Goal: Obtain resource: Obtain resource

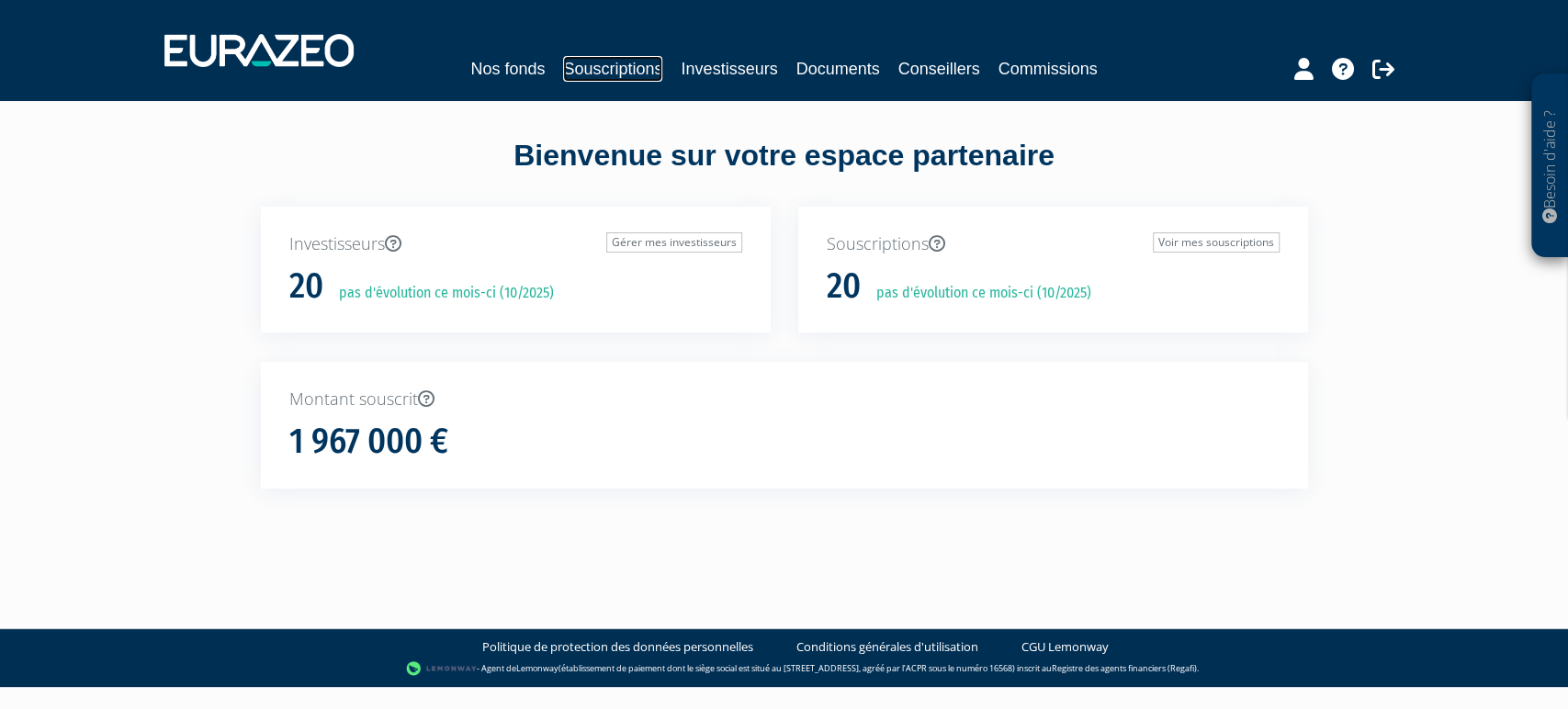
click at [621, 65] on link "Souscriptions" at bounding box center [613, 69] width 99 height 26
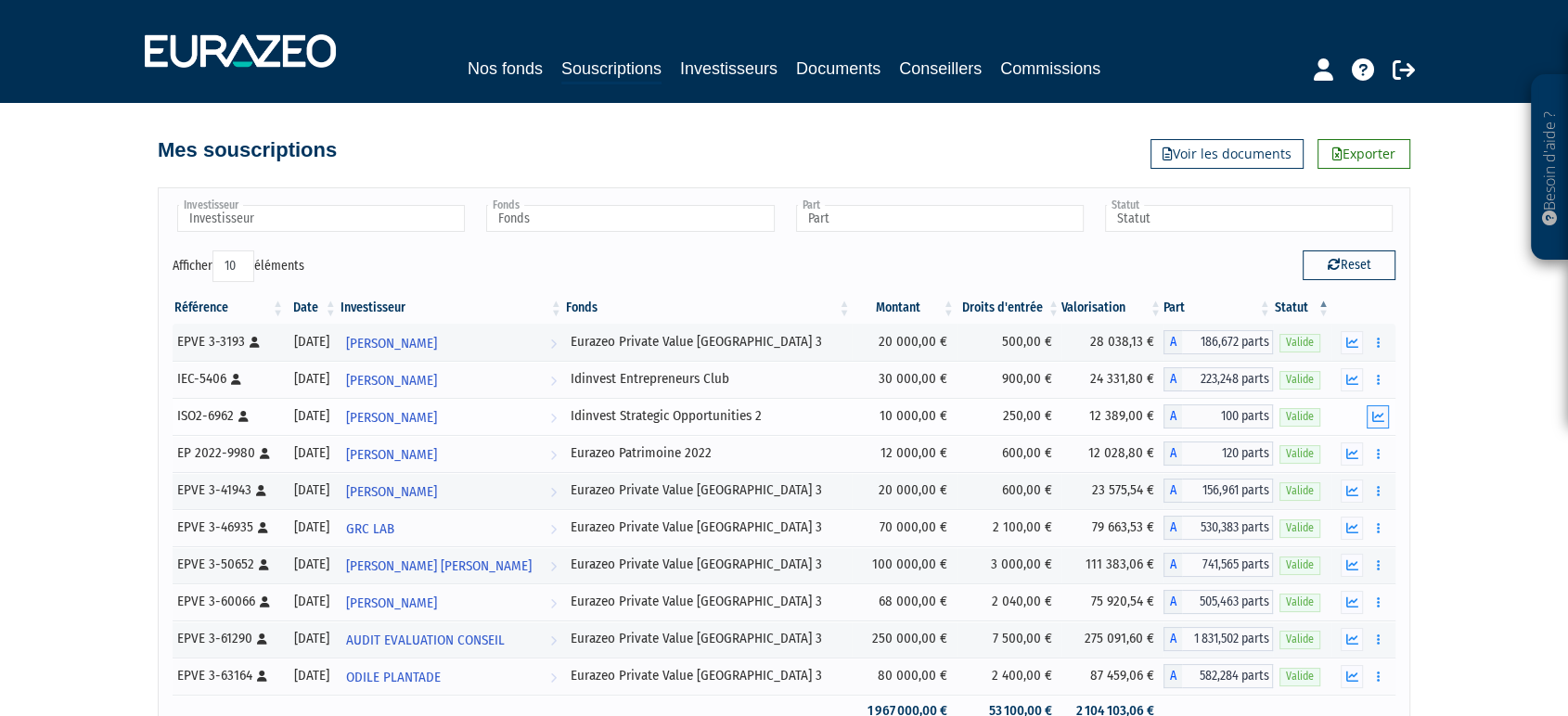
click at [1381, 413] on icon "button" at bounding box center [1378, 416] width 12 height 12
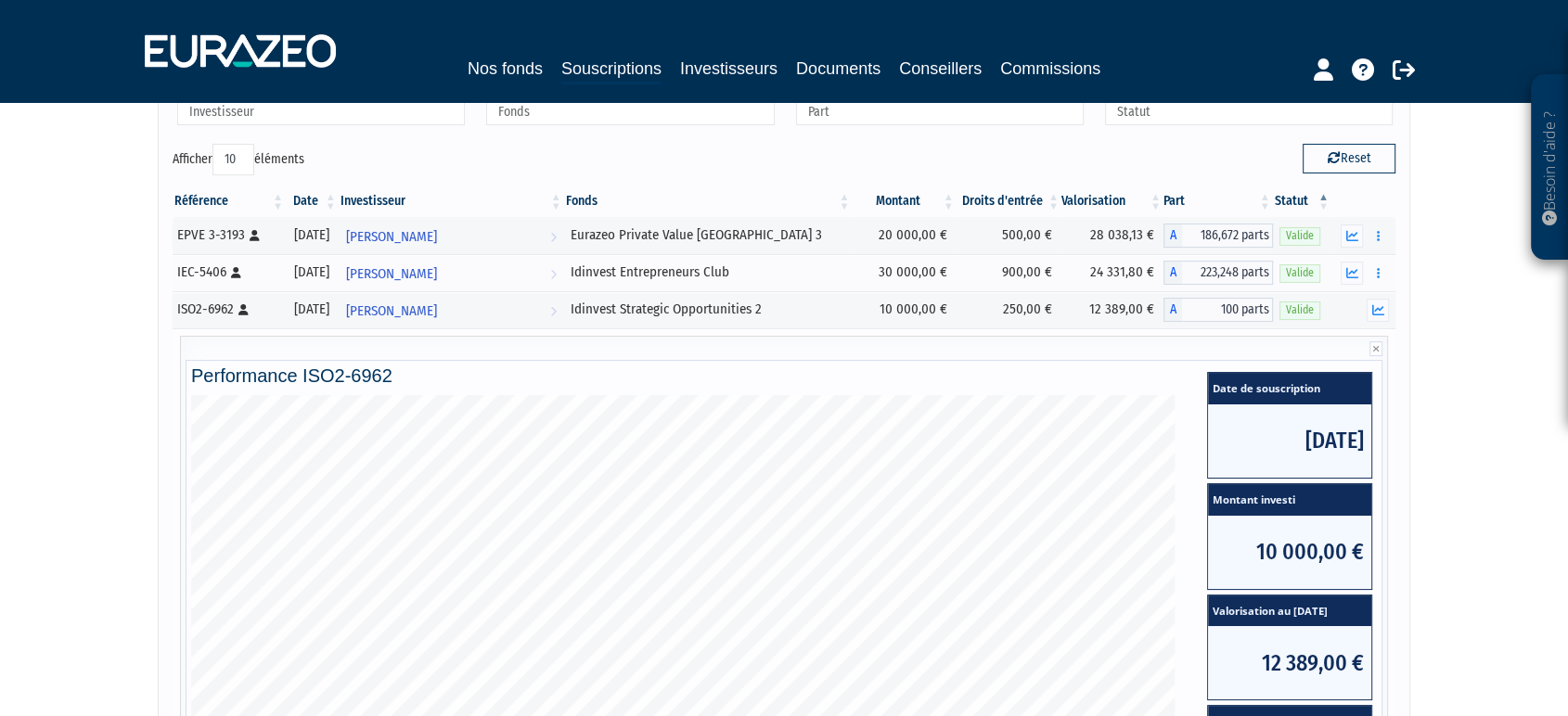
scroll to position [64, 0]
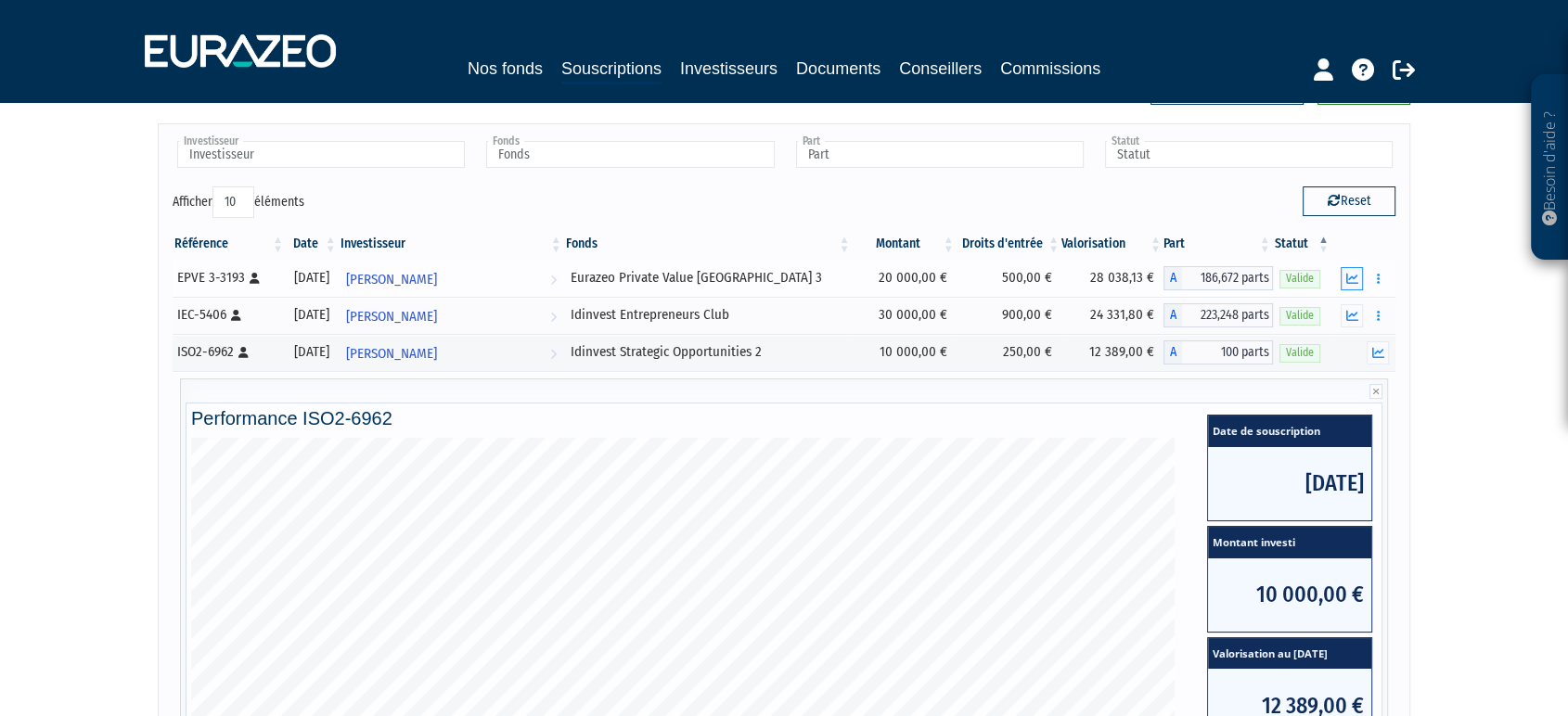
click at [1350, 276] on icon "button" at bounding box center [1352, 278] width 12 height 12
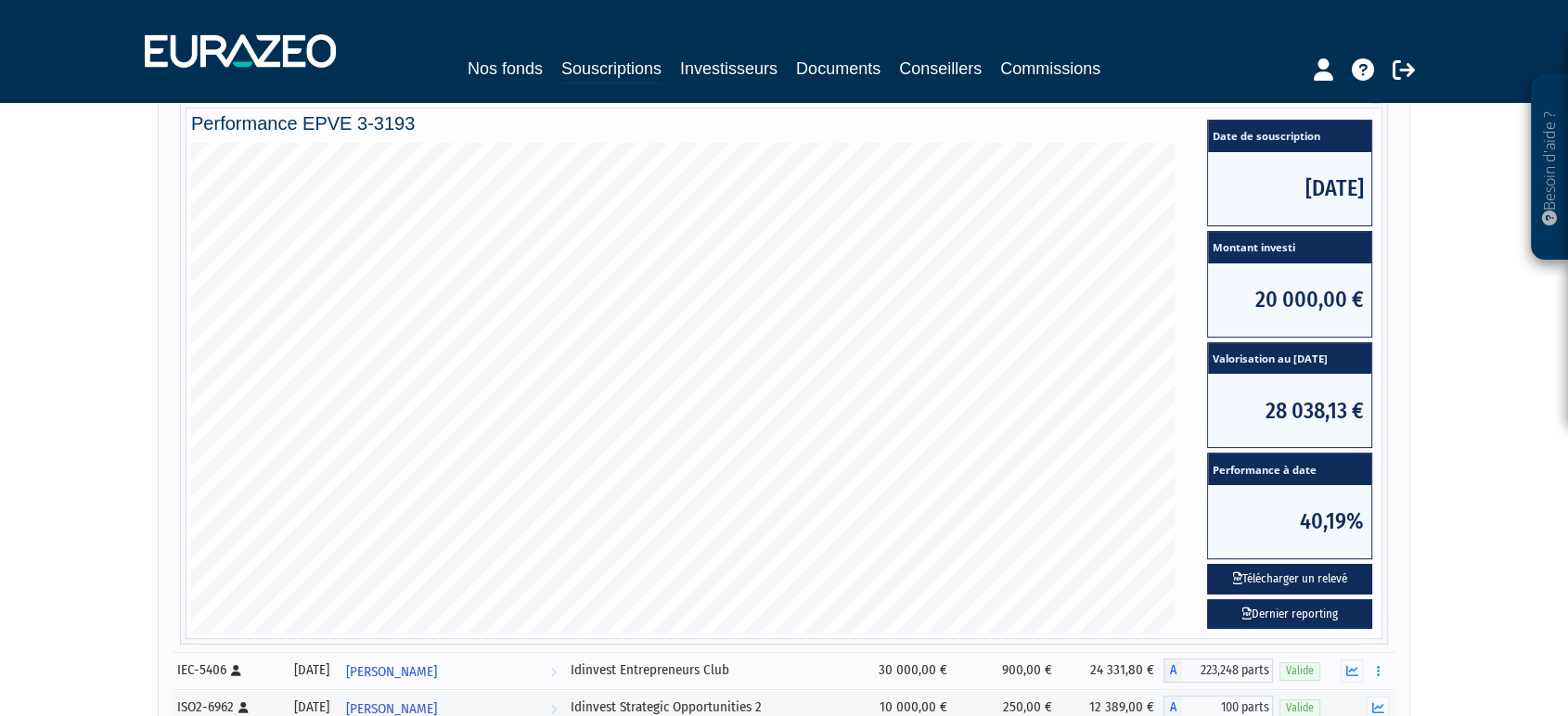
scroll to position [286, 0]
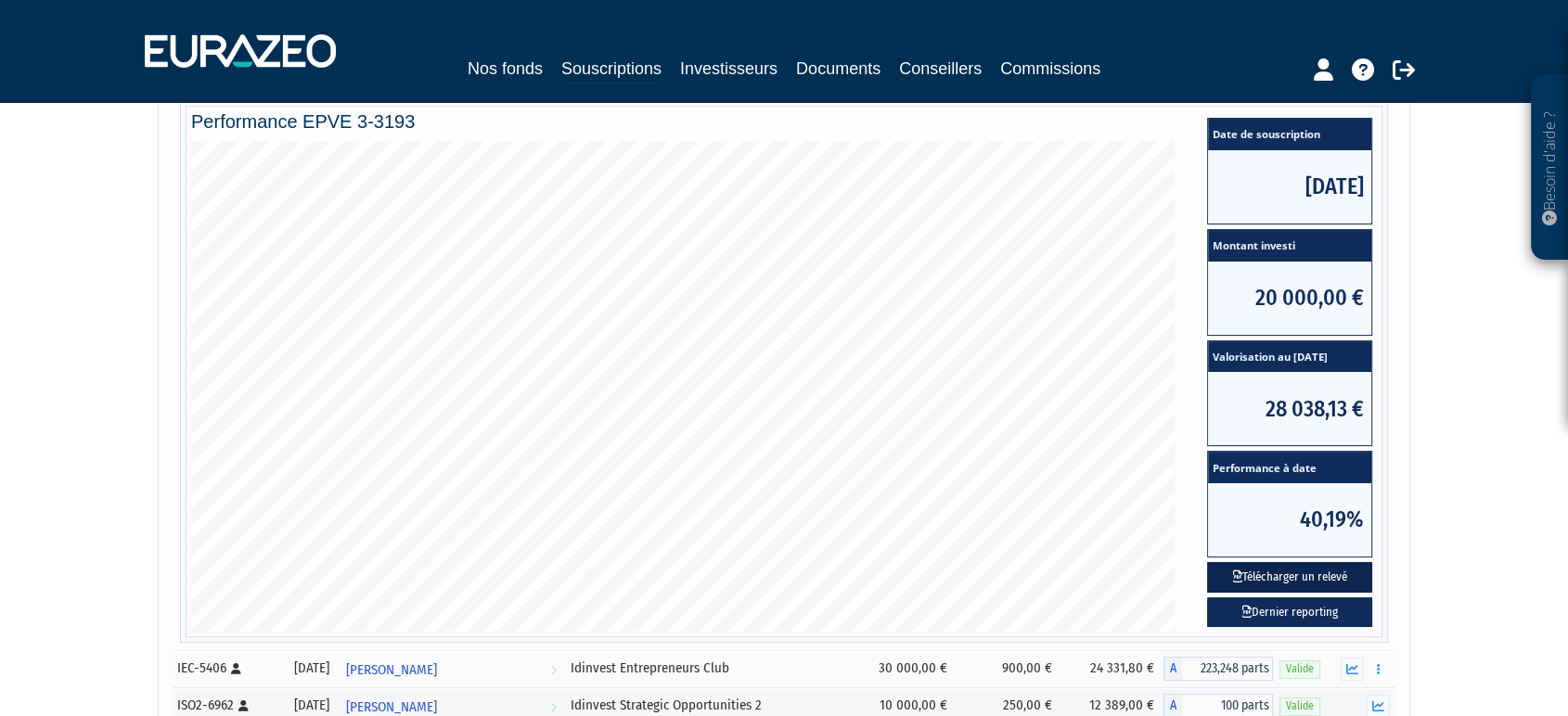
click at [1308, 577] on button "Télécharger un relevé" at bounding box center [1289, 577] width 165 height 31
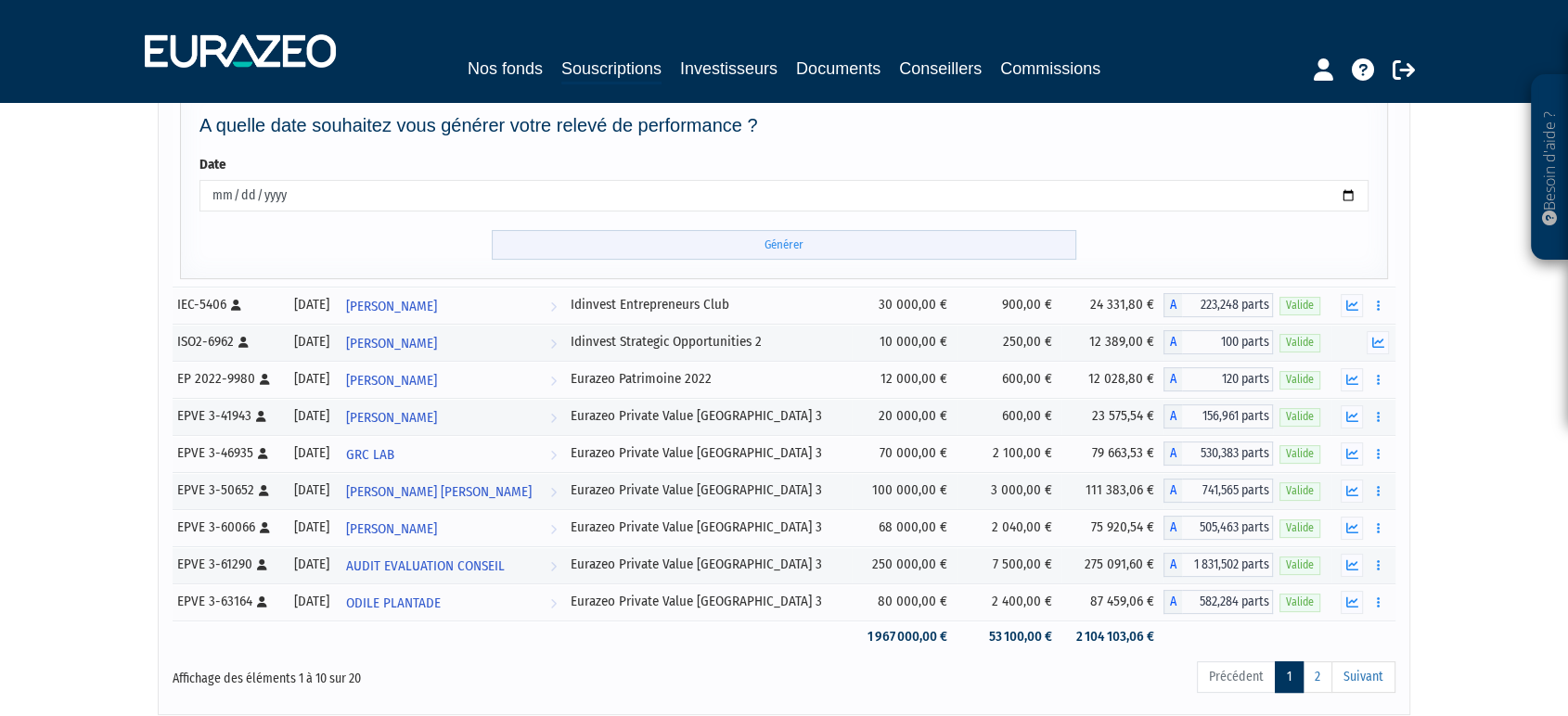
click at [787, 239] on input "Générer" at bounding box center [784, 245] width 584 height 31
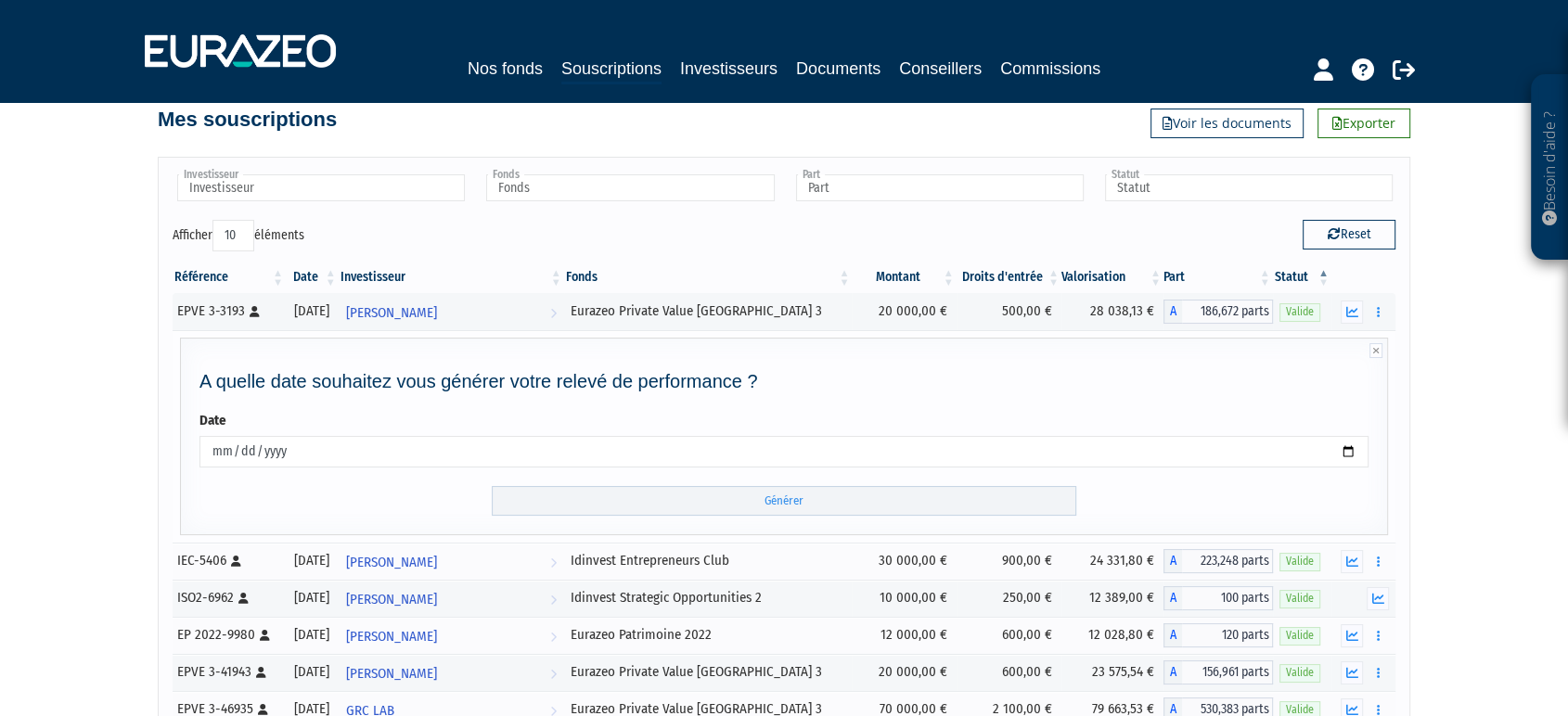
scroll to position [0, 0]
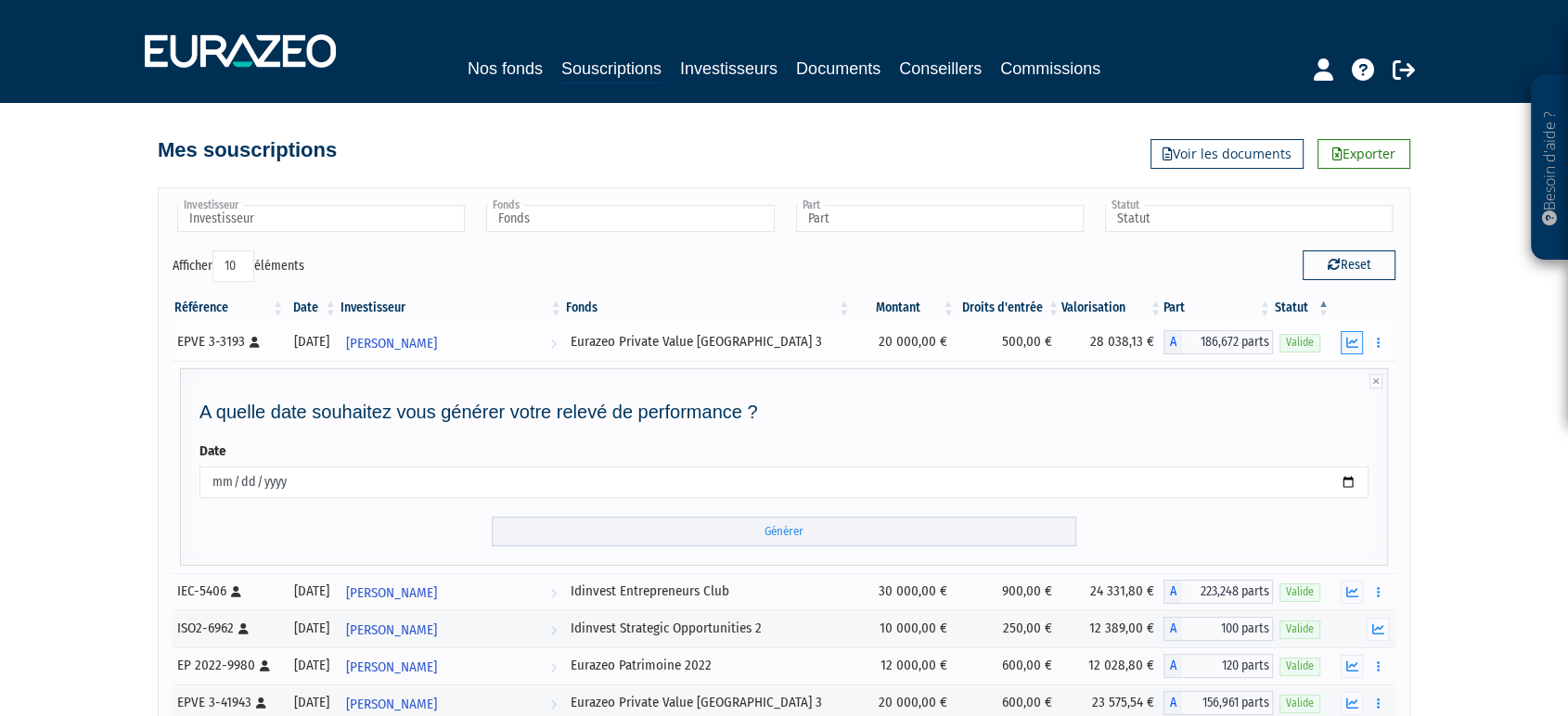
click at [1349, 340] on icon "button" at bounding box center [1352, 343] width 12 height 12
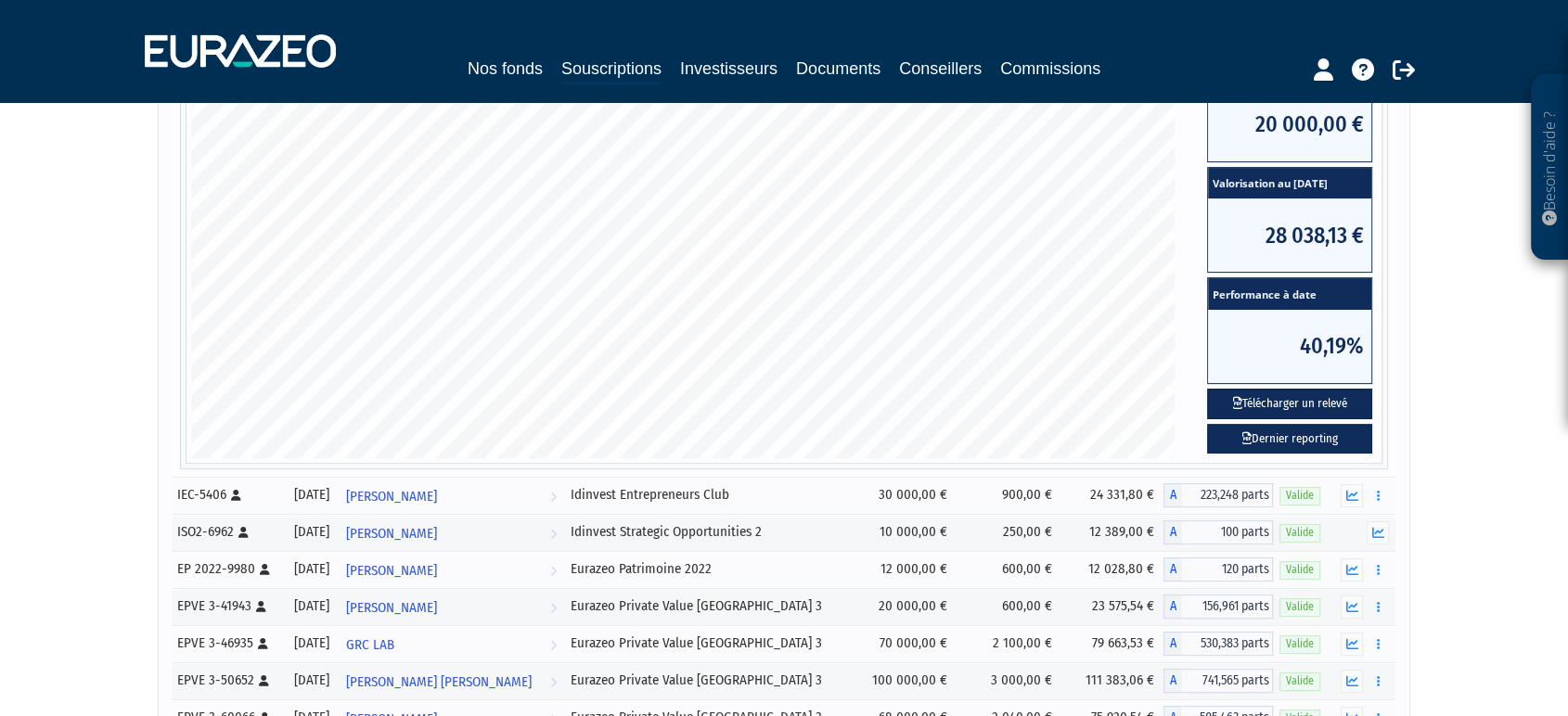
scroll to position [782, 0]
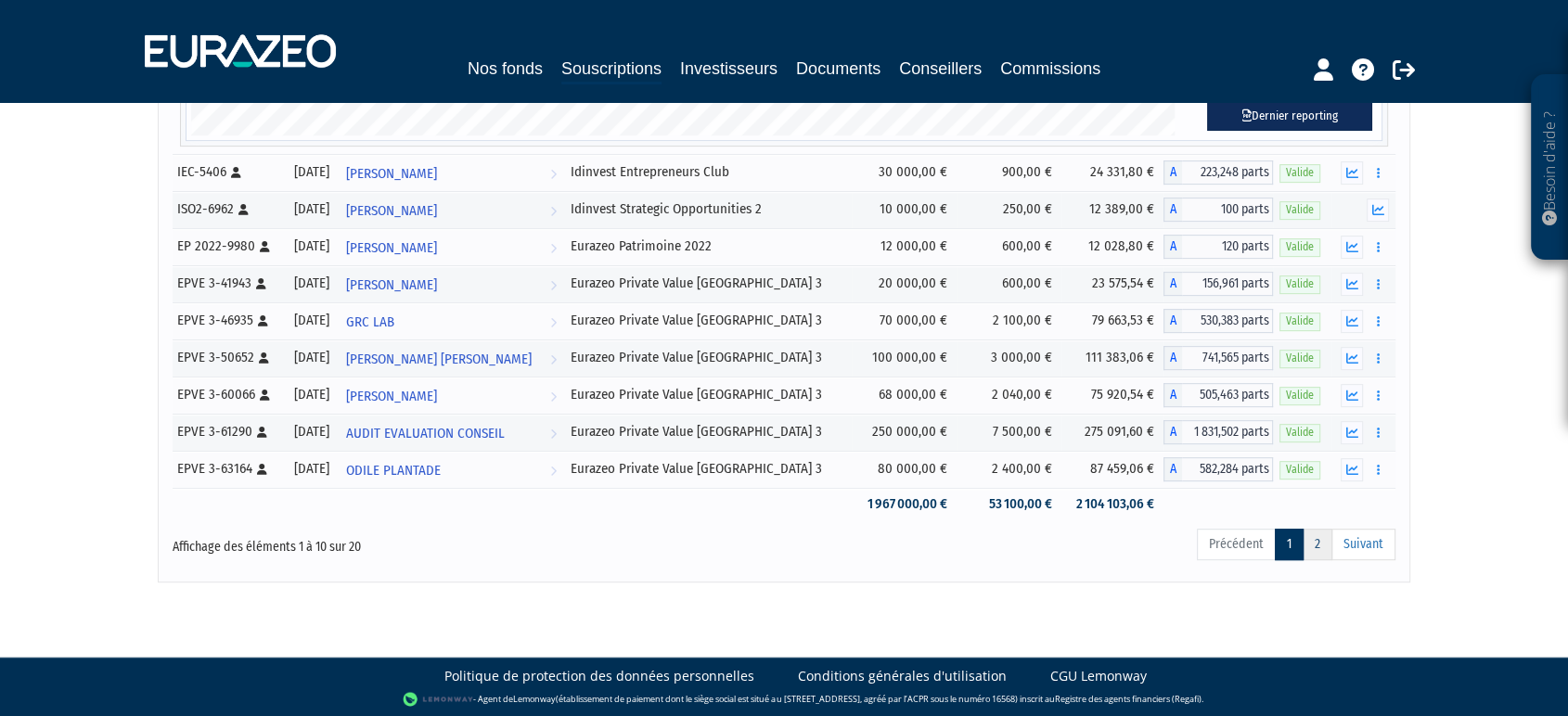
click at [1310, 548] on link "2" at bounding box center [1318, 545] width 30 height 32
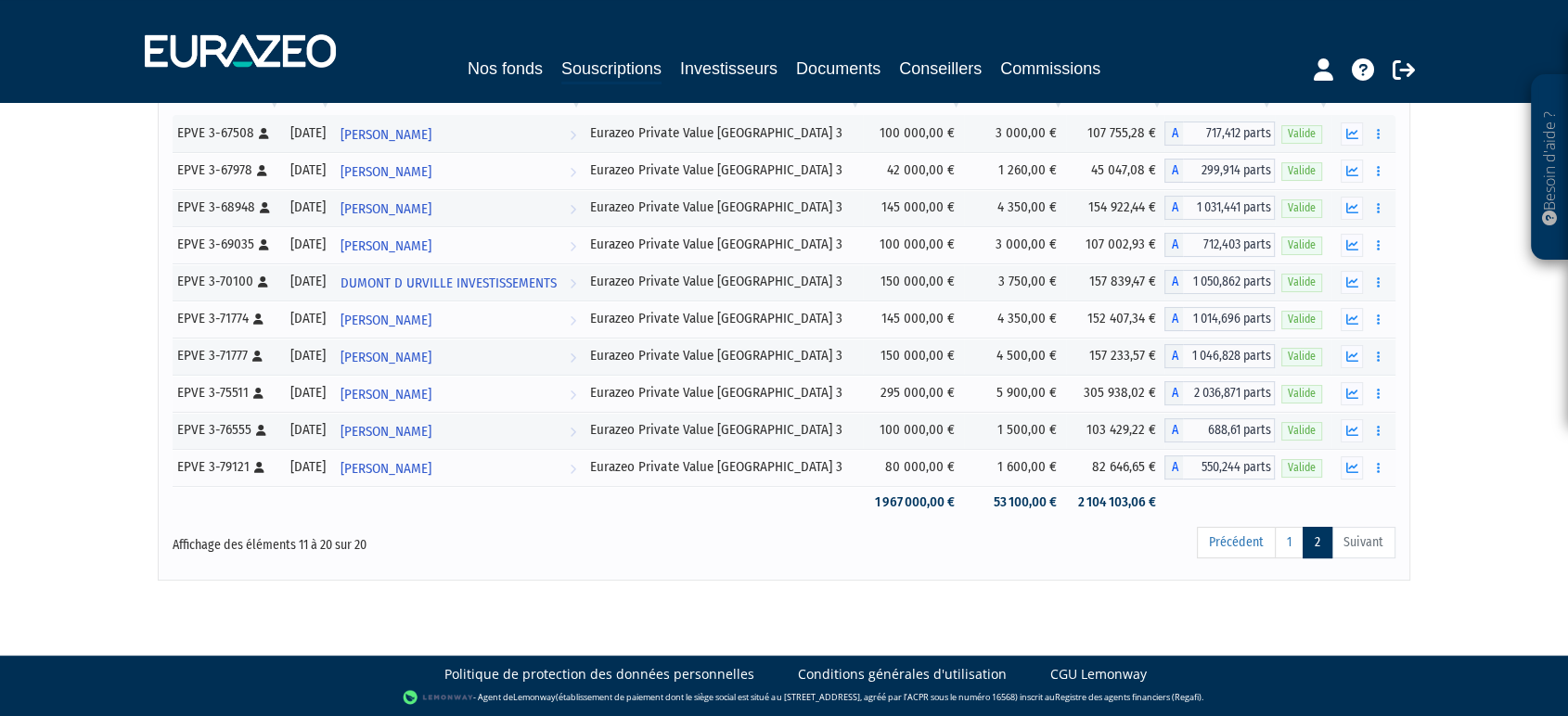
scroll to position [174, 0]
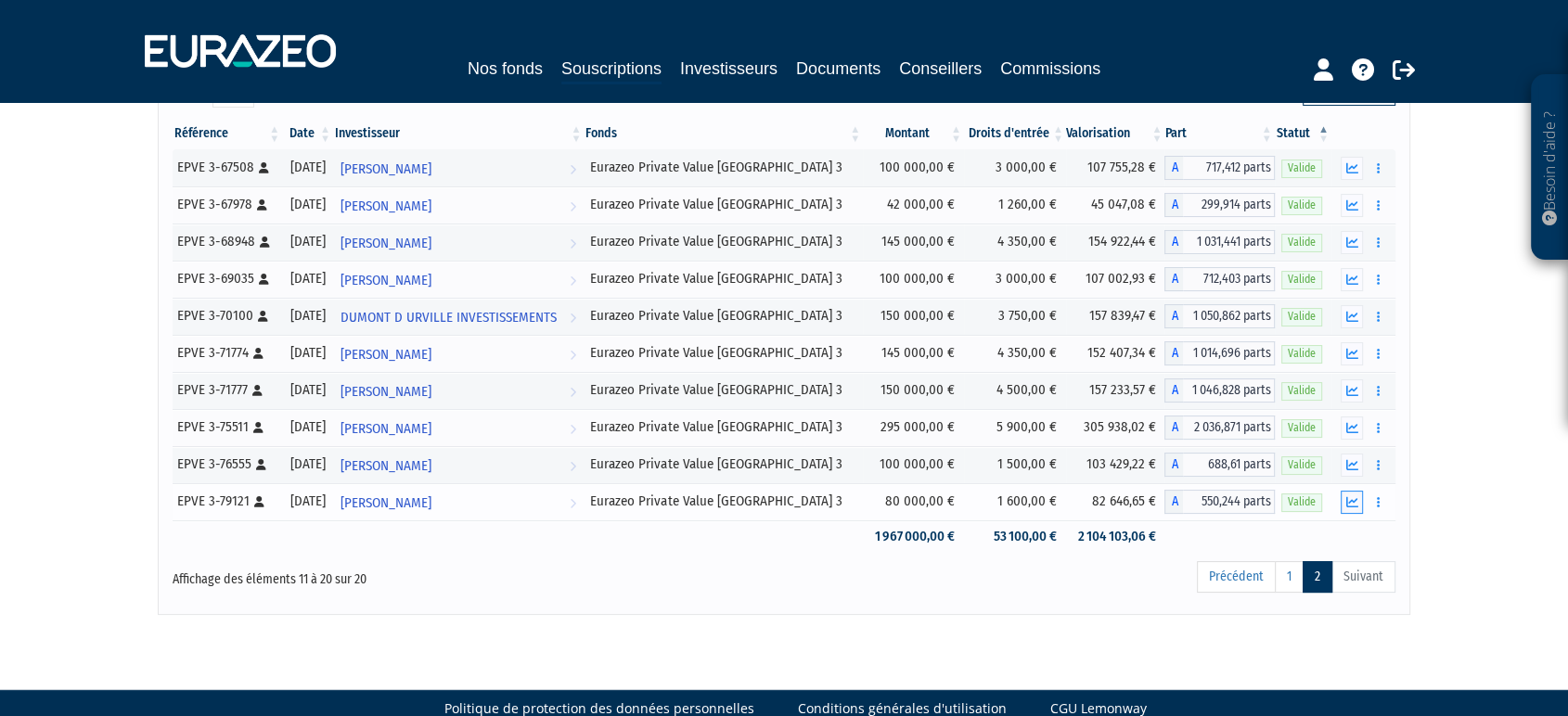
click at [1355, 499] on icon "button" at bounding box center [1352, 502] width 12 height 12
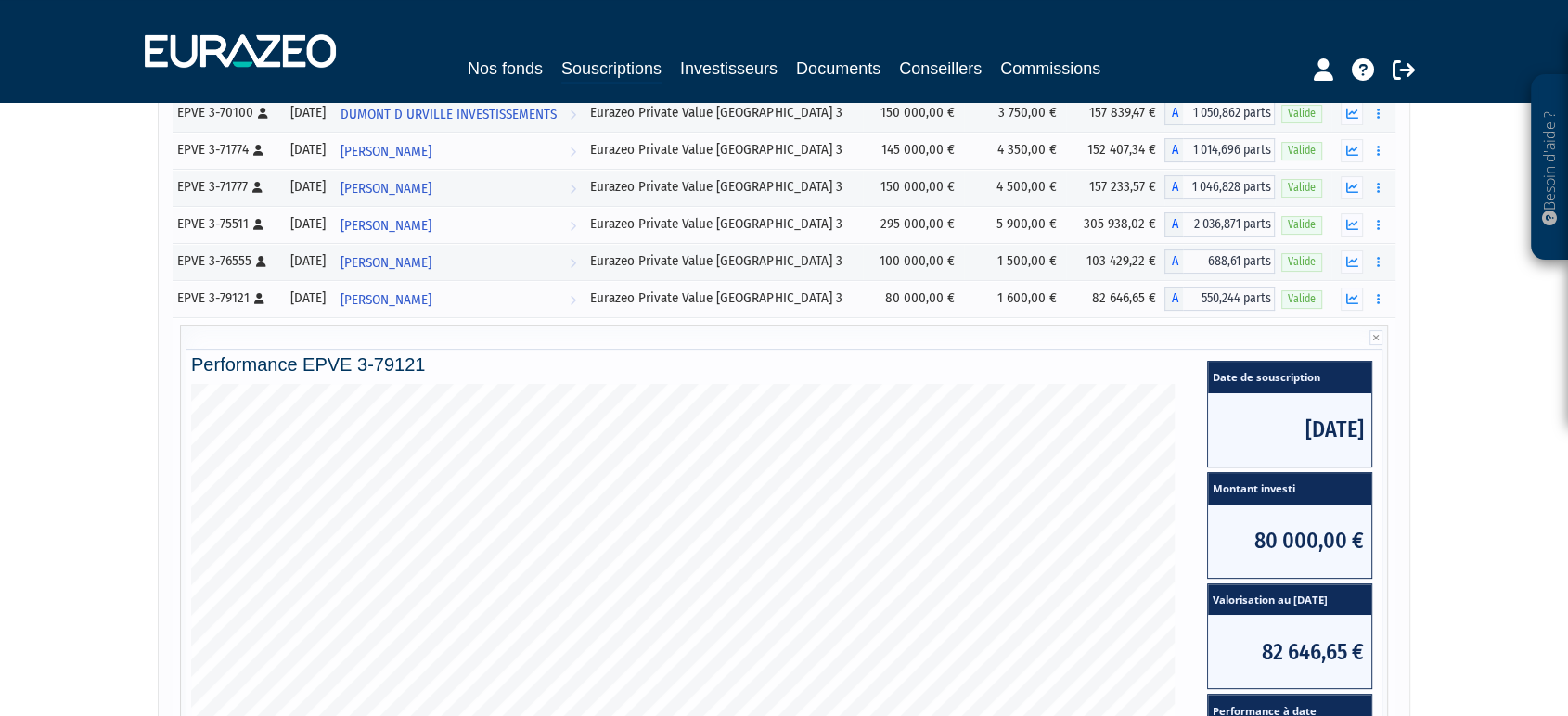
scroll to position [374, 0]
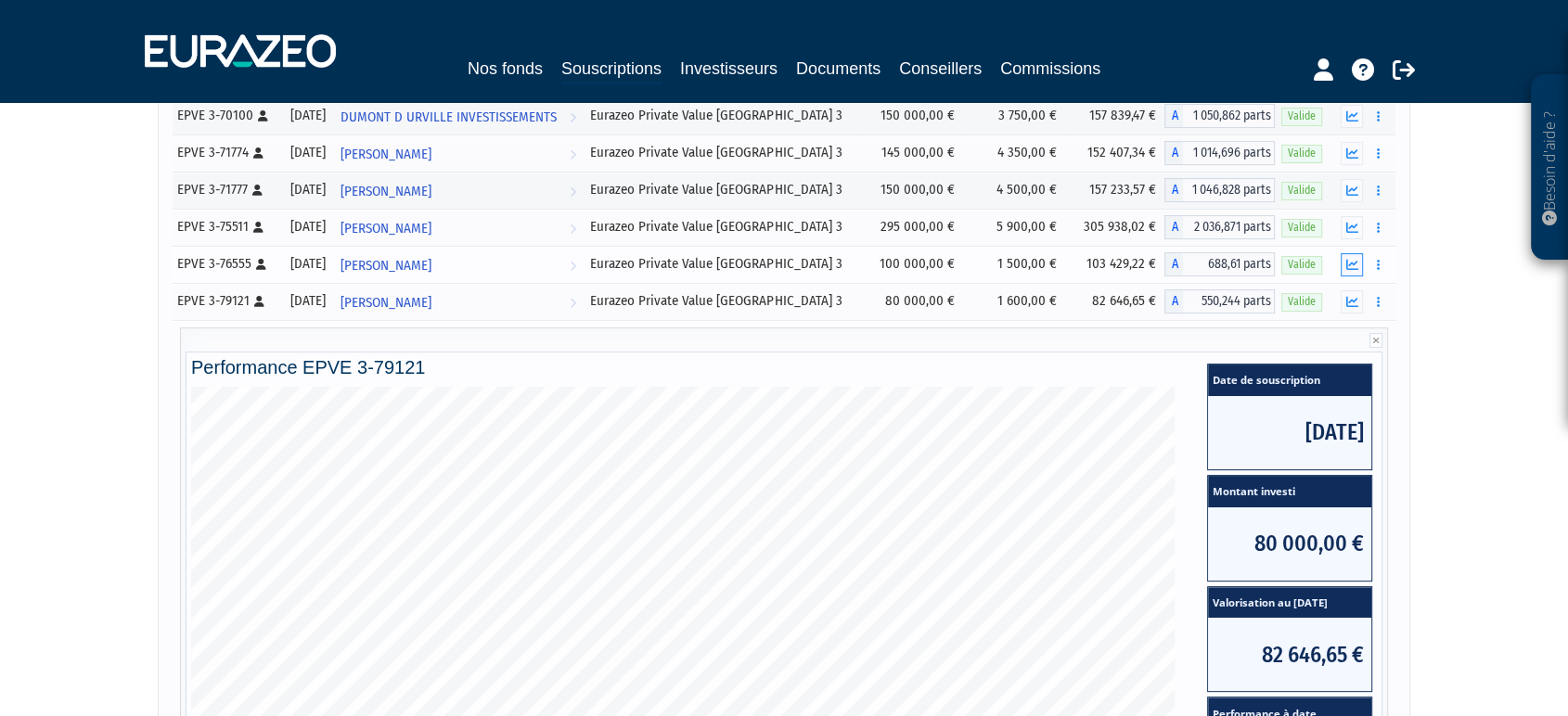
click at [1349, 261] on icon "button" at bounding box center [1352, 265] width 12 height 12
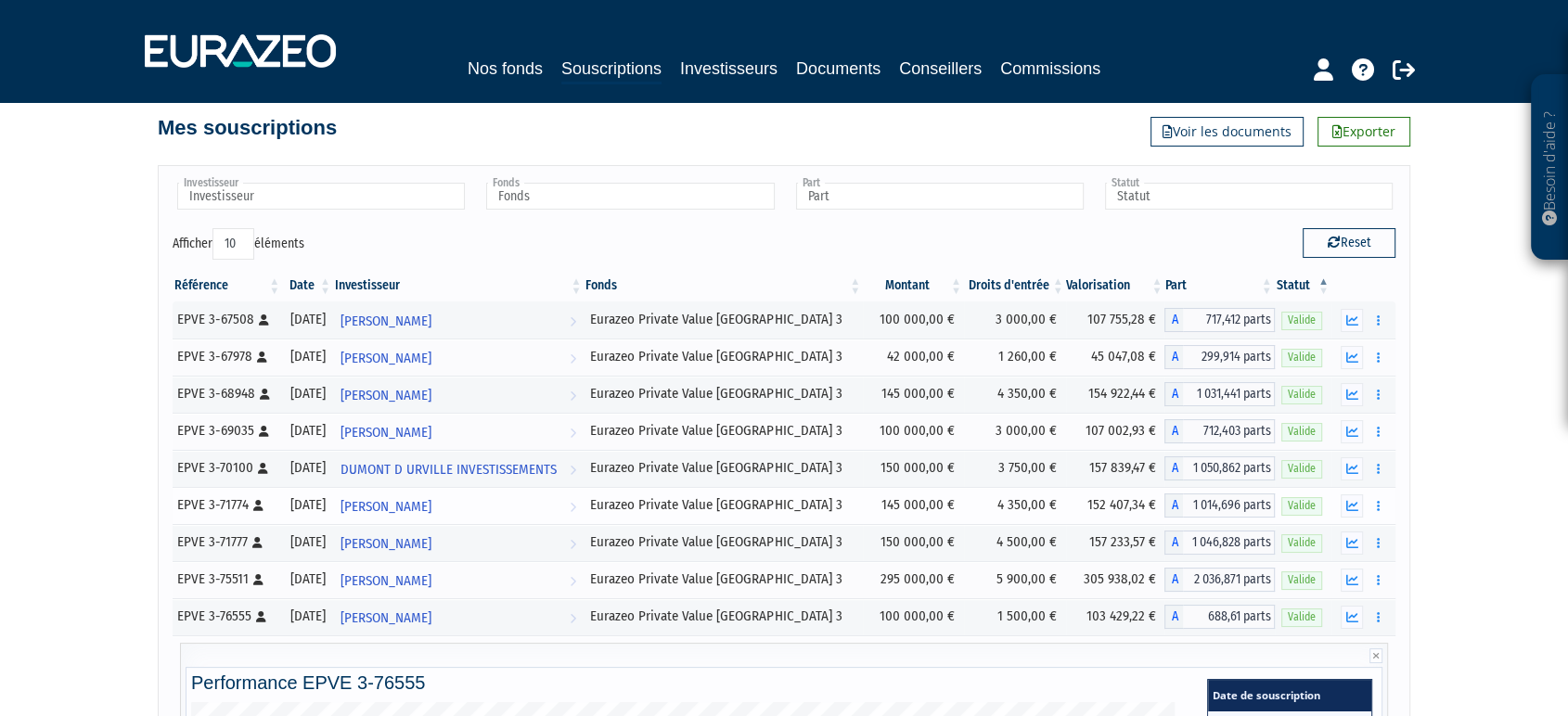
scroll to position [8, 0]
